Goal: Transaction & Acquisition: Purchase product/service

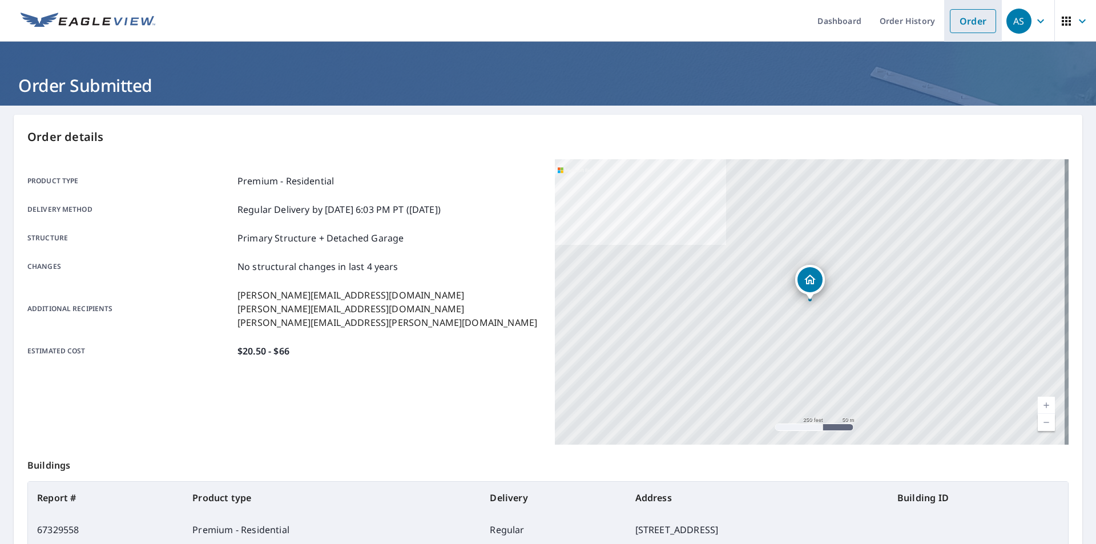
click at [964, 31] on link "Order" at bounding box center [973, 21] width 46 height 24
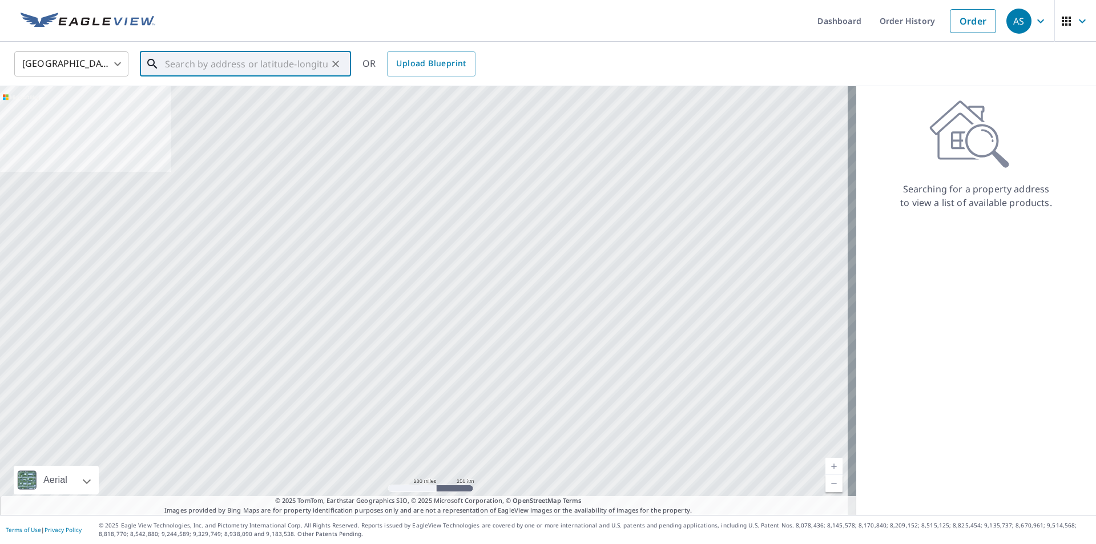
click at [304, 67] on input "text" at bounding box center [246, 64] width 163 height 32
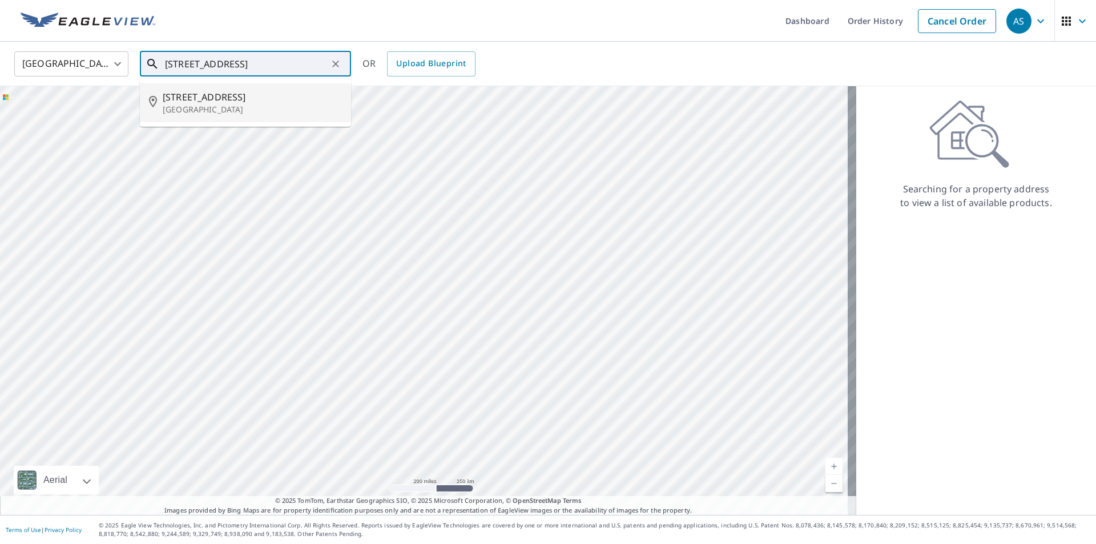
click at [236, 103] on span "[STREET_ADDRESS]" at bounding box center [252, 97] width 179 height 14
type input "[STREET_ADDRESS][PERSON_NAME]"
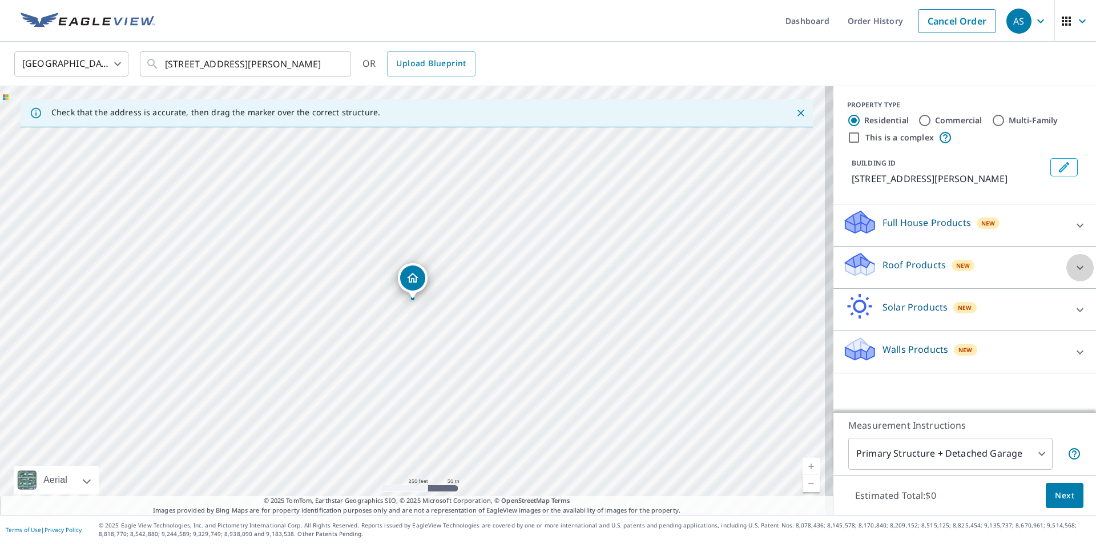
click at [1074, 263] on icon at bounding box center [1081, 268] width 14 height 14
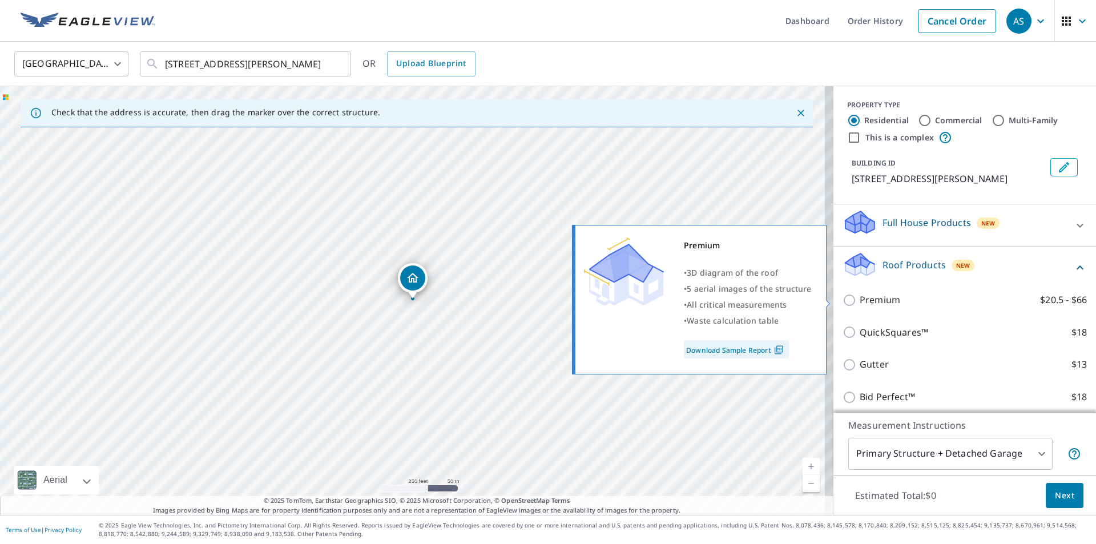
click at [845, 302] on input "Premium $20.5 - $66" at bounding box center [851, 301] width 17 height 14
checkbox input "true"
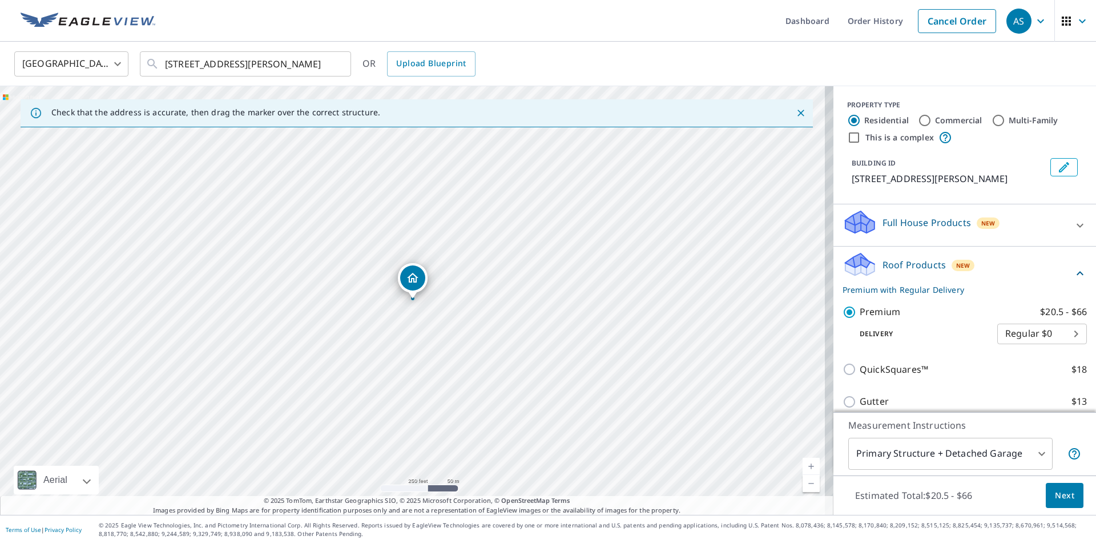
click at [1058, 499] on span "Next" at bounding box center [1064, 496] width 19 height 14
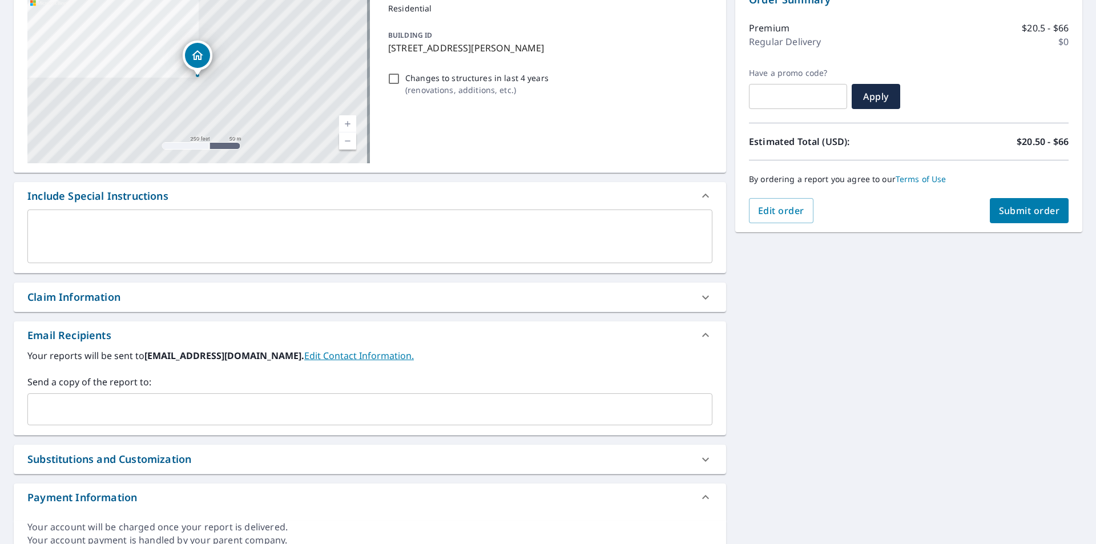
scroll to position [171, 0]
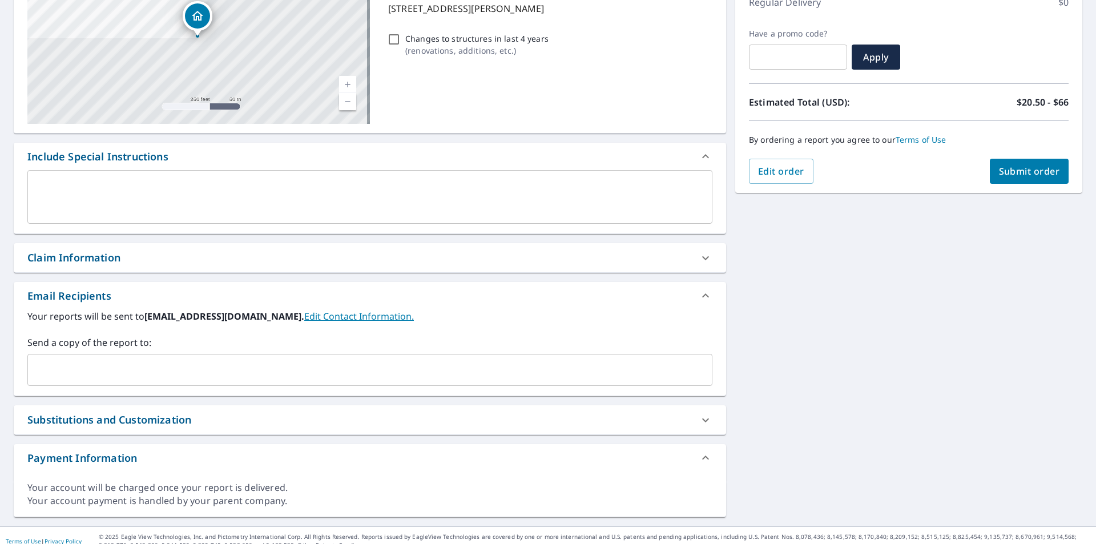
click at [135, 369] on input "text" at bounding box center [362, 370] width 658 height 22
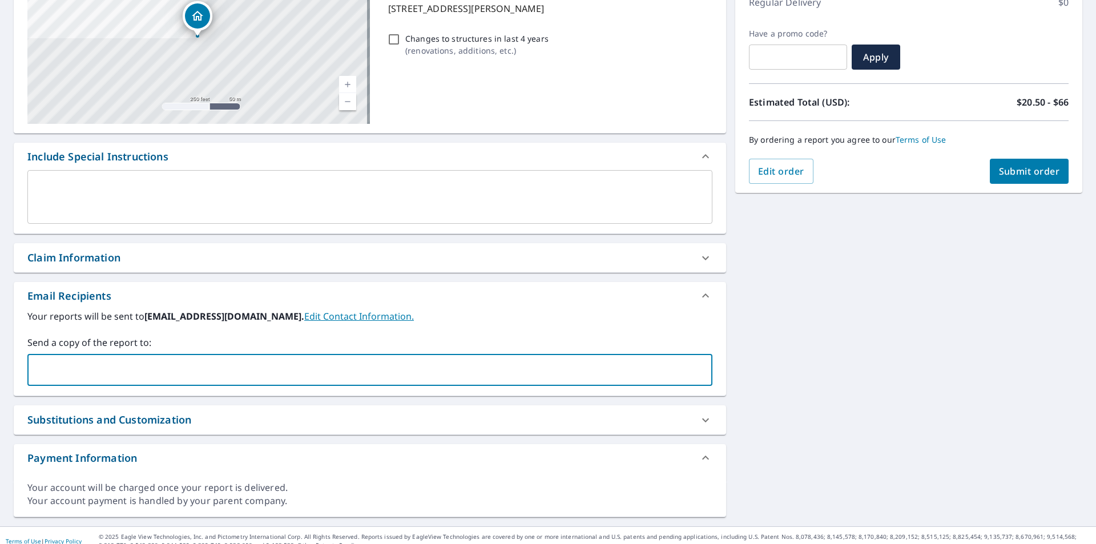
click at [132, 367] on input "text" at bounding box center [362, 370] width 658 height 22
type input "[EMAIL_ADDRESS][DOMAIN_NAME]"
type input "[PERSON_NAME][EMAIL_ADDRESS][DOMAIN_NAME]"
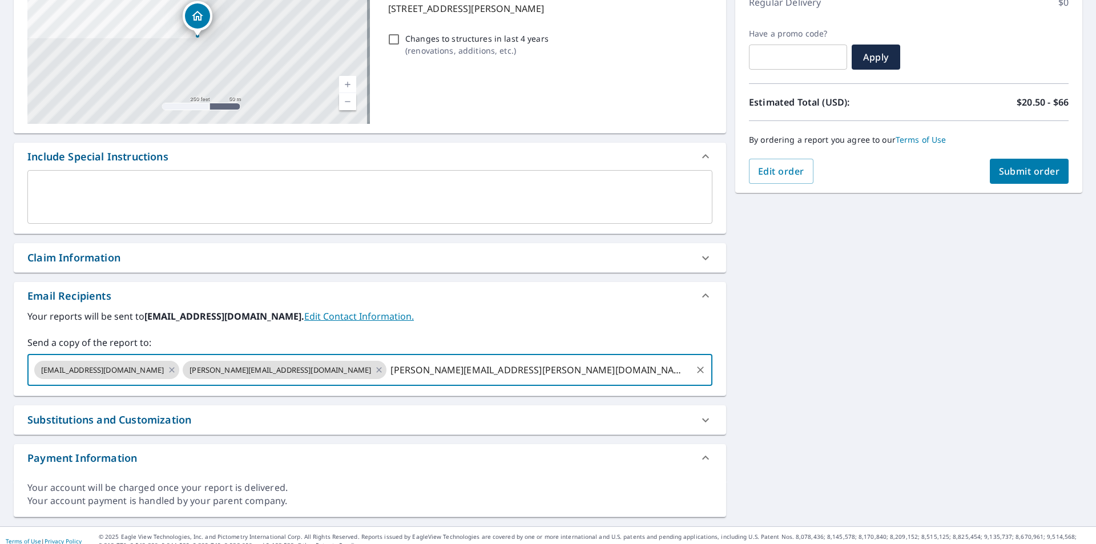
type input "[PERSON_NAME][EMAIL_ADDRESS][PERSON_NAME][DOMAIN_NAME]"
click at [789, 275] on div "[STREET_ADDRESS][PERSON_NAME] Aerial Road A standard road map Aerial A detailed…" at bounding box center [548, 230] width 1096 height 592
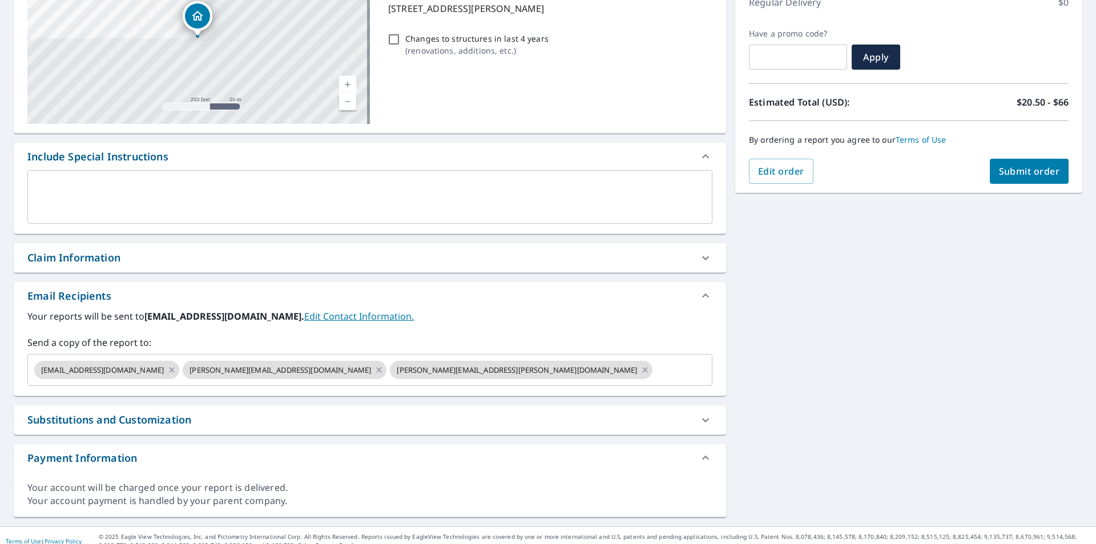
click at [1022, 175] on span "Submit order" at bounding box center [1029, 171] width 61 height 13
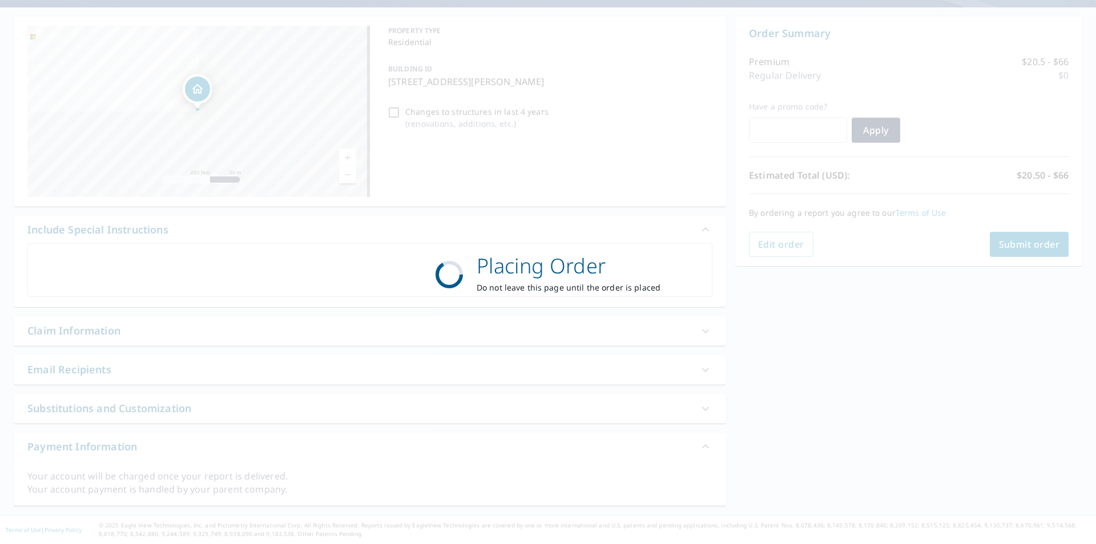
scroll to position [98, 0]
